Goal: Navigation & Orientation: Find specific page/section

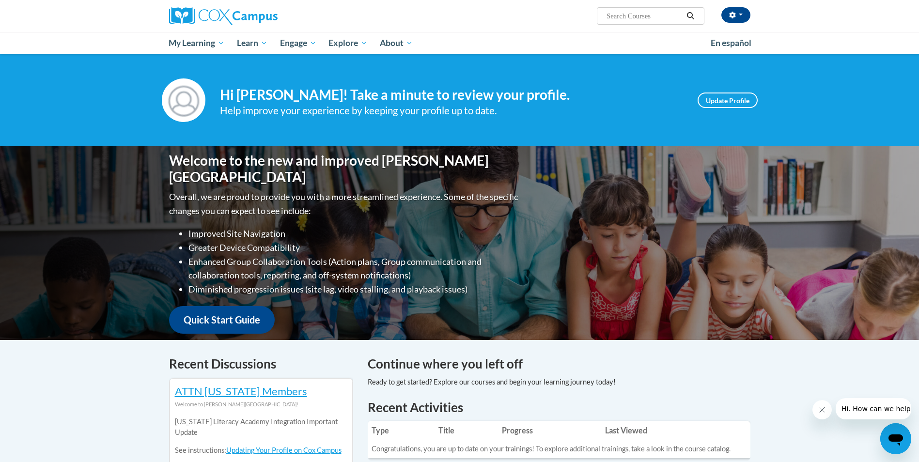
click at [752, 17] on div "Cynthia Benachia (America/Toronto UTC-04:00) My Profile Inbox My Transcripts Sw…" at bounding box center [559, 12] width 397 height 25
click at [736, 12] on button "button" at bounding box center [736, 15] width 29 height 16
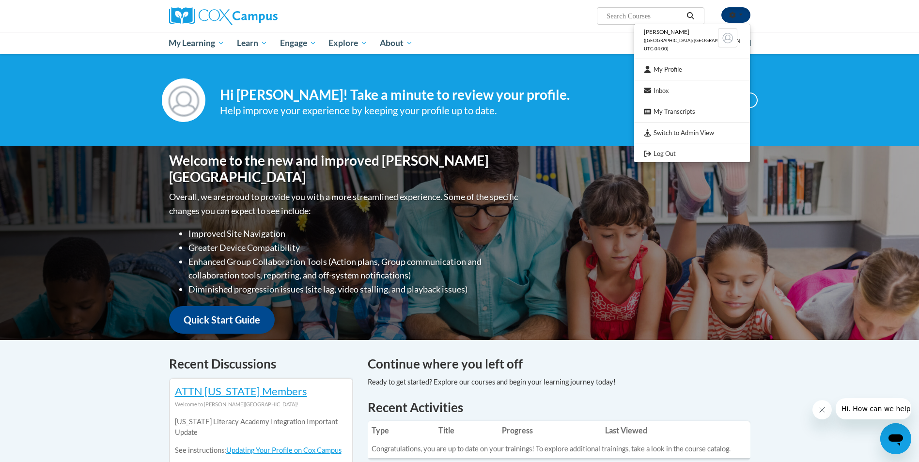
click at [736, 12] on button "button" at bounding box center [736, 15] width 29 height 16
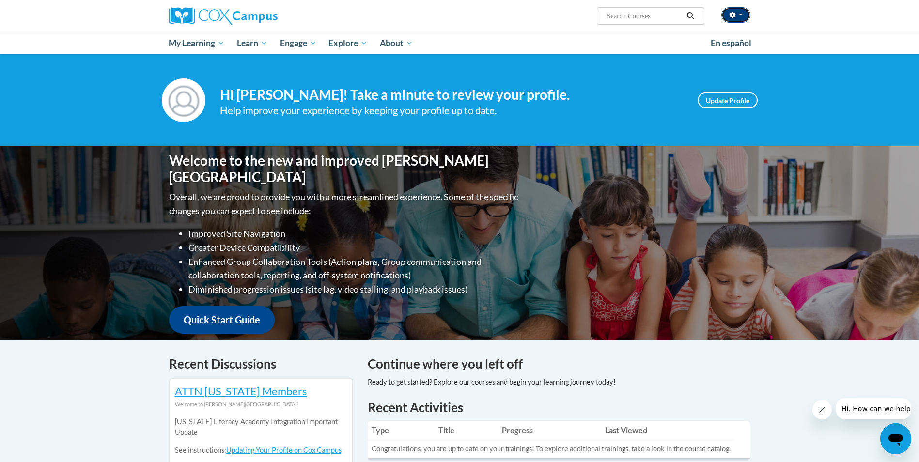
click at [744, 20] on button "button" at bounding box center [736, 15] width 29 height 16
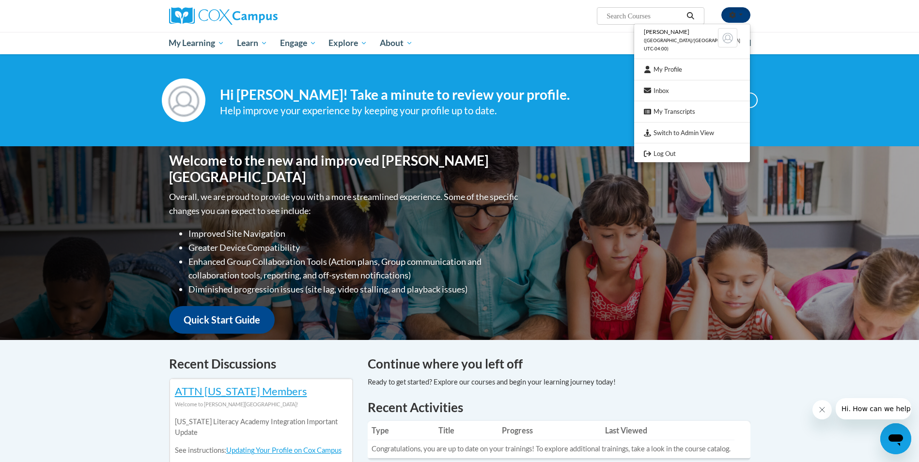
click at [747, 15] on button "button" at bounding box center [736, 15] width 29 height 16
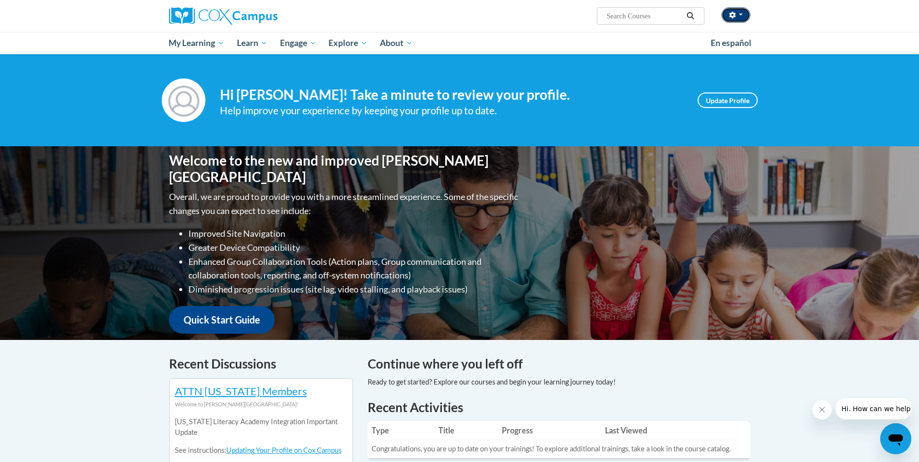
click at [745, 15] on button "button" at bounding box center [736, 15] width 29 height 16
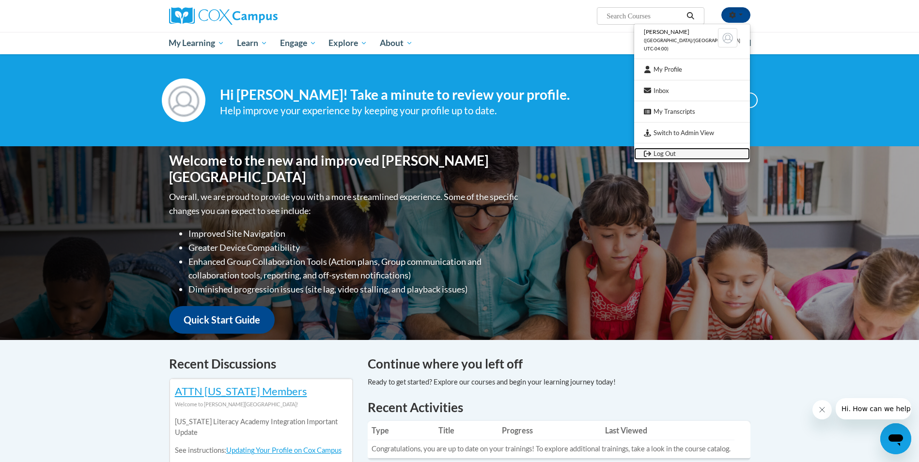
click at [683, 150] on link "Log Out" at bounding box center [692, 154] width 116 height 12
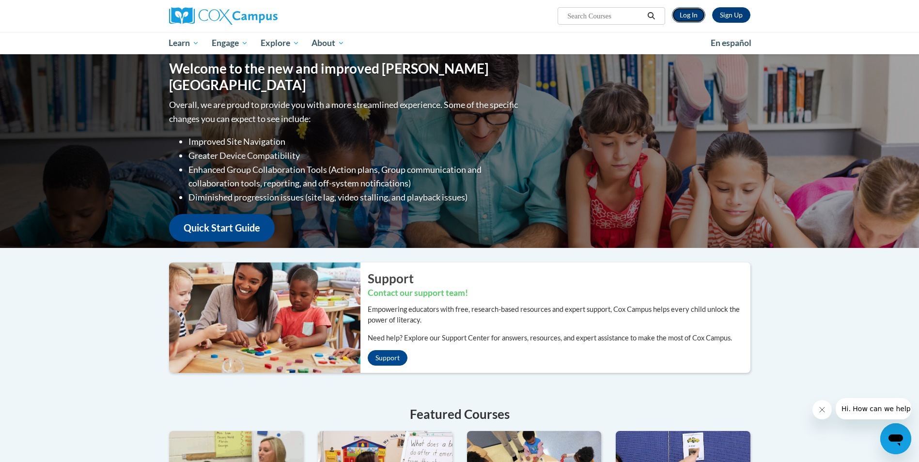
click at [694, 16] on link "Log In" at bounding box center [688, 15] width 33 height 16
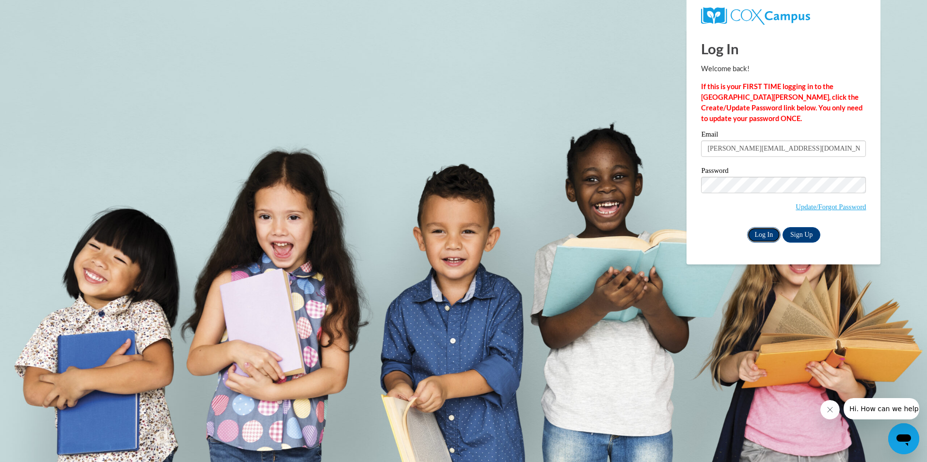
click at [754, 235] on input "Log In" at bounding box center [764, 235] width 34 height 16
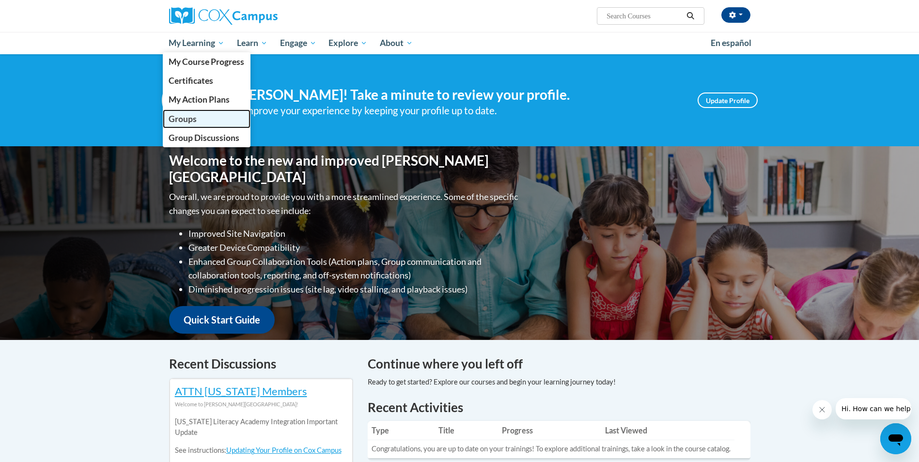
click at [183, 112] on link "Groups" at bounding box center [207, 119] width 88 height 19
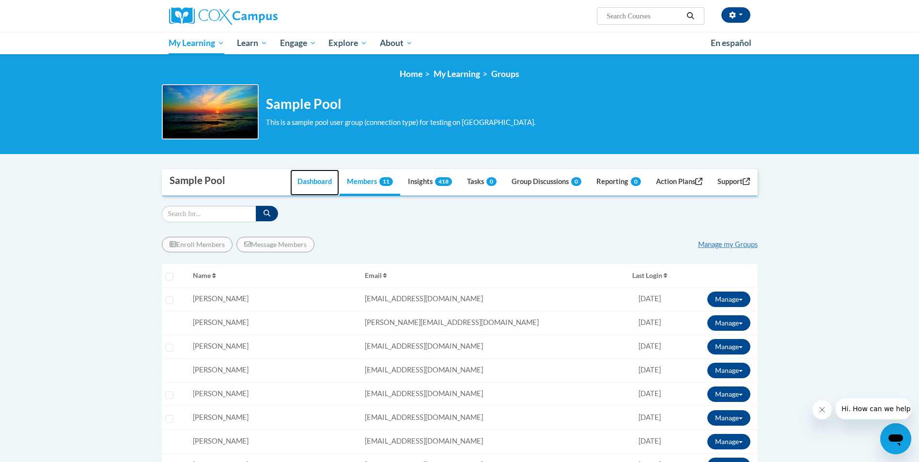
click at [314, 177] on link "Dashboard" at bounding box center [314, 183] width 49 height 26
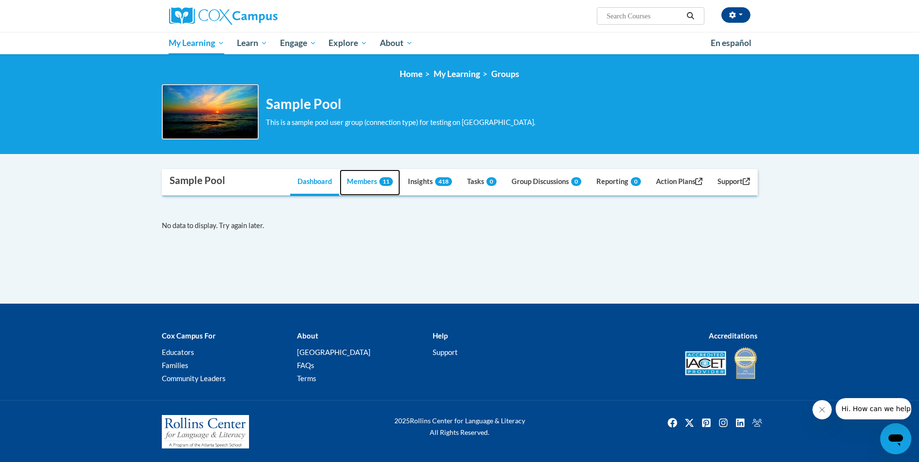
click at [345, 186] on link "Members 11" at bounding box center [370, 183] width 61 height 26
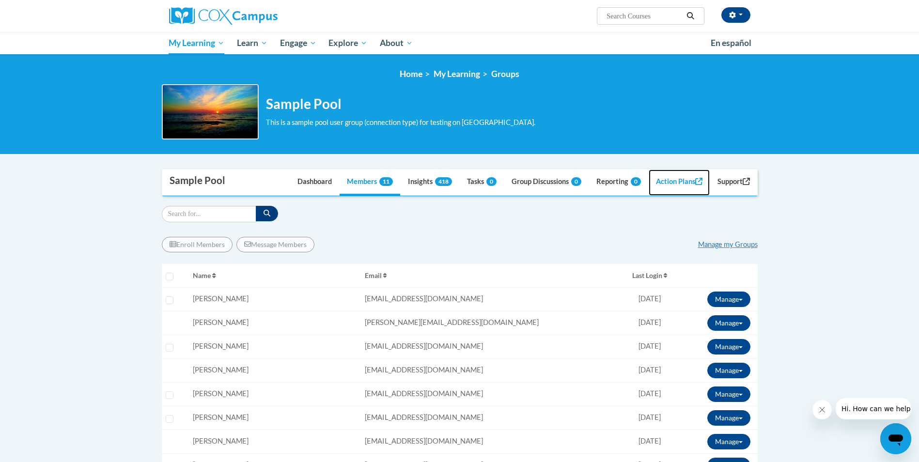
click at [660, 185] on link "Action Plans" at bounding box center [679, 183] width 61 height 26
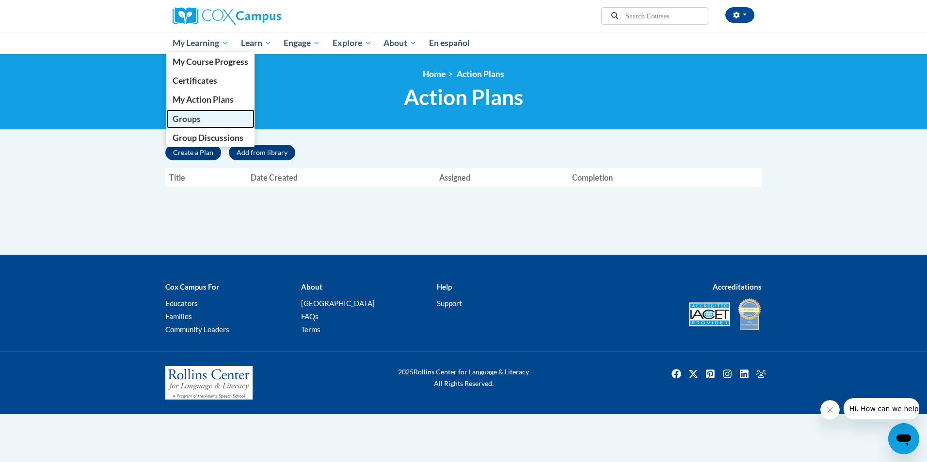
click at [191, 122] on span "Groups" at bounding box center [187, 119] width 28 height 10
